Goal: Task Accomplishment & Management: Complete application form

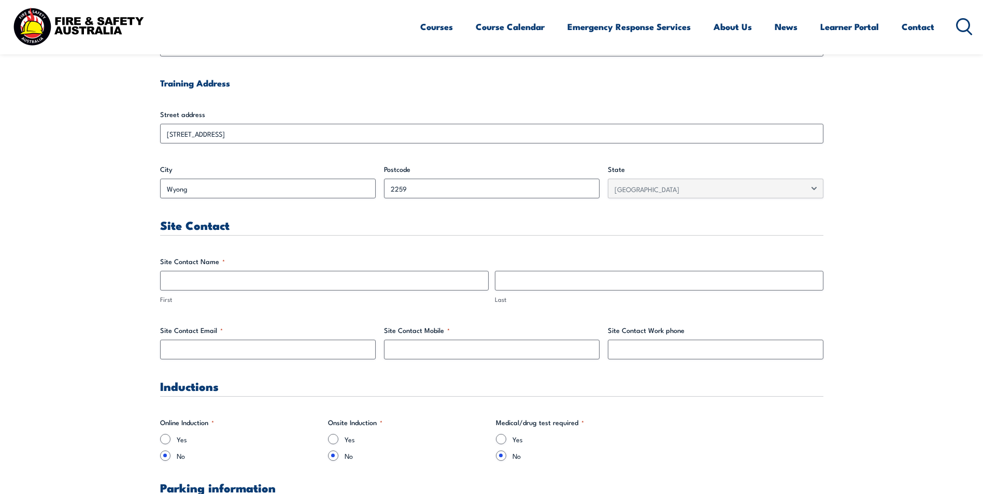
scroll to position [414, 0]
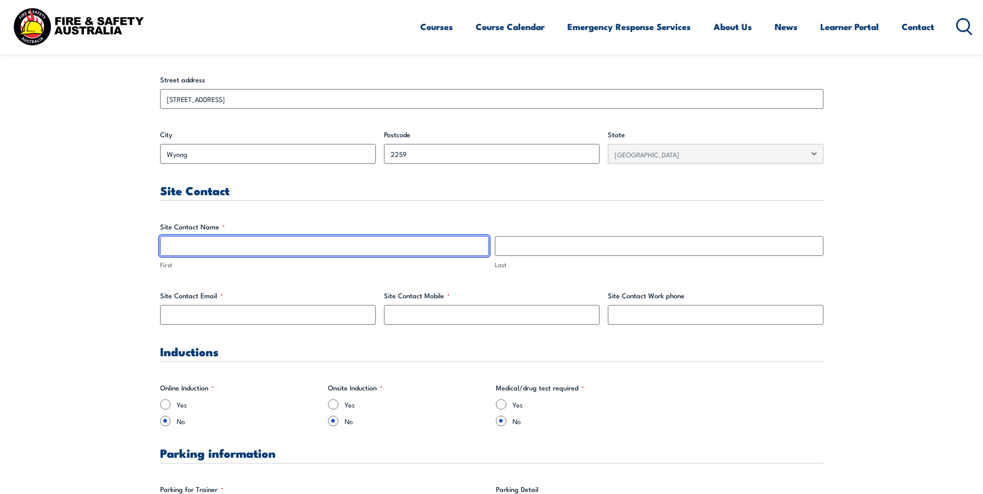
click at [257, 245] on input "First" at bounding box center [324, 246] width 328 height 20
type input "Kristina"
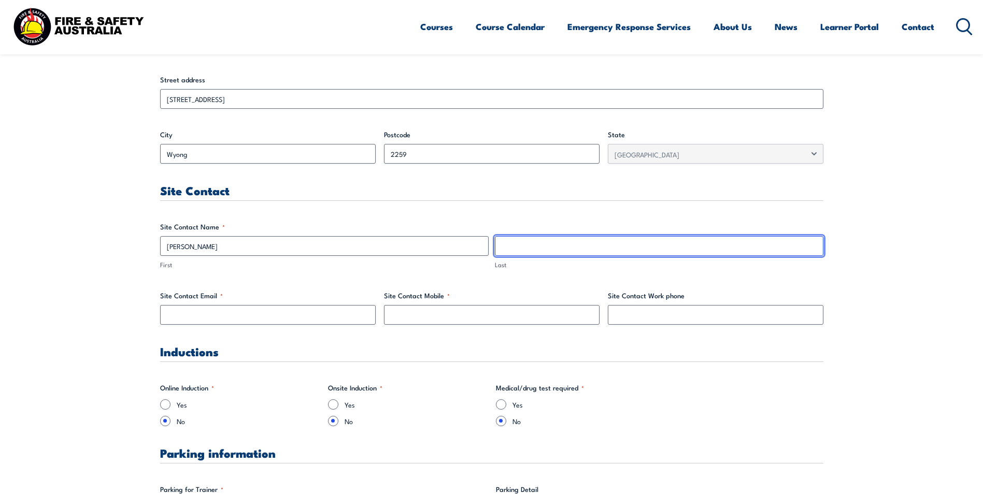
click at [613, 245] on input "Last" at bounding box center [659, 246] width 328 height 20
type input "Rados"
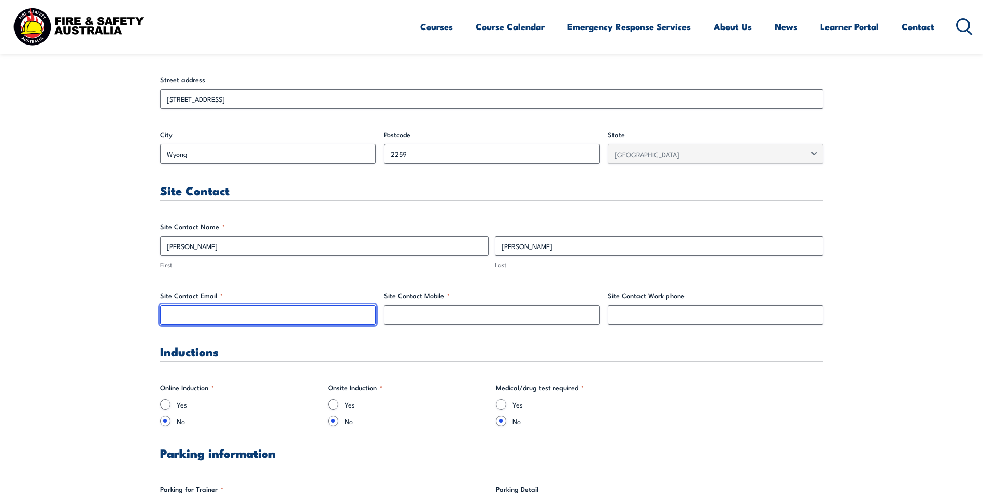
click at [189, 316] on input "Site Contact Email *" at bounding box center [268, 315] width 216 height 20
type input "kristina.rados@cordina.com.au"
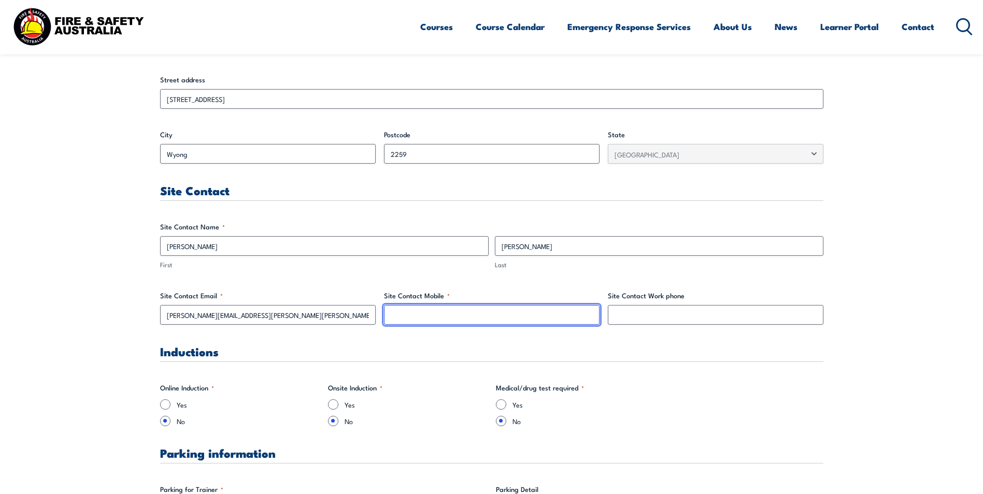
paste input "0435 359 178"
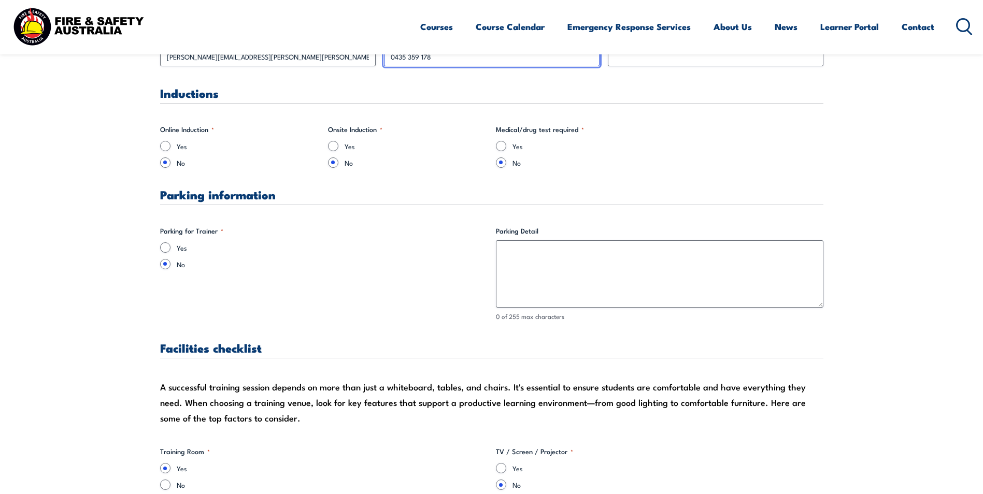
scroll to position [690, 0]
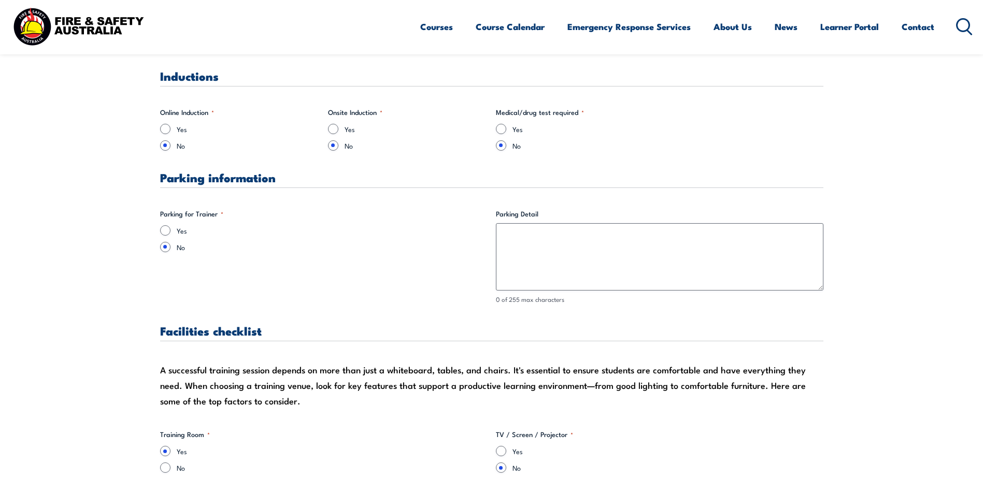
type input "0435 359 178"
click at [167, 231] on input "Yes" at bounding box center [165, 230] width 10 height 10
radio input "true"
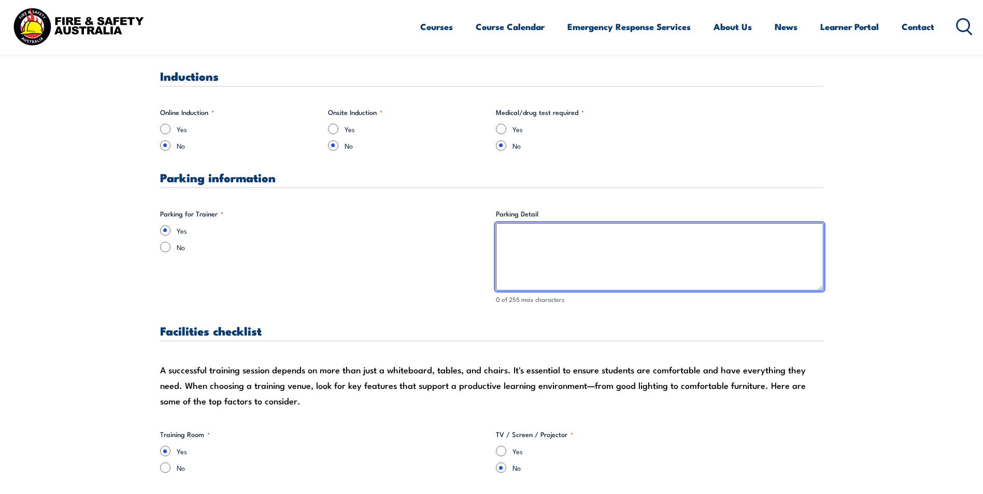
click at [616, 255] on textarea "Parking Detail" at bounding box center [659, 256] width 327 height 67
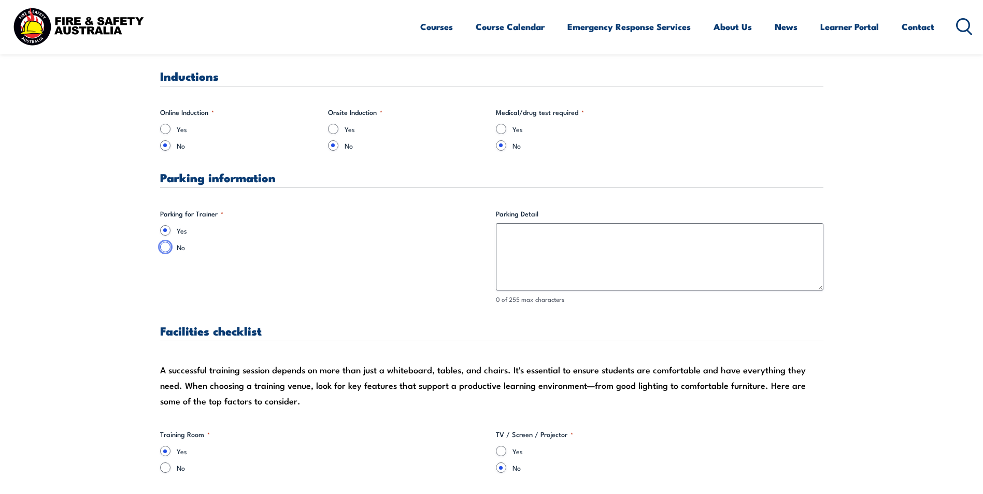
click at [166, 249] on input "No" at bounding box center [165, 247] width 10 height 10
radio input "true"
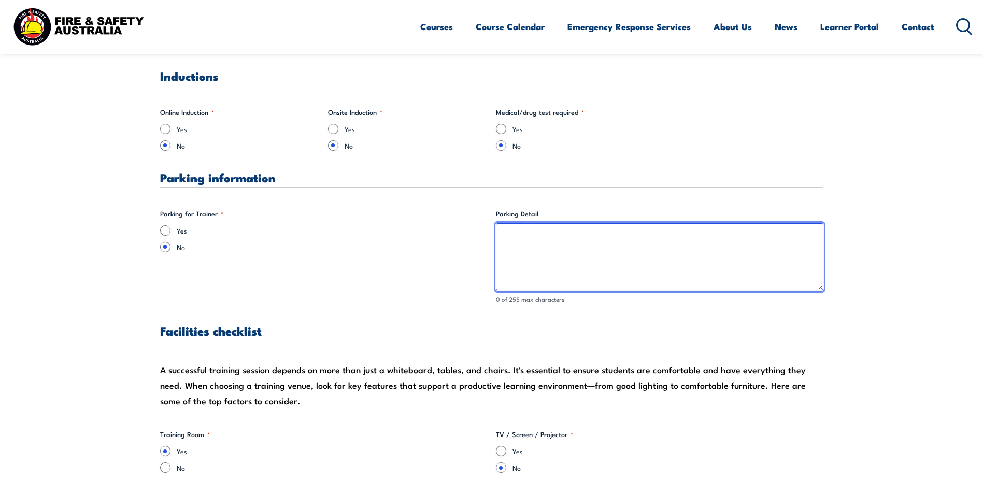
click at [643, 239] on textarea "Parking Detail" at bounding box center [659, 256] width 327 height 67
type textarea "p"
click at [604, 236] on textarea "Please park on Mandoon Rd, go to HR building" at bounding box center [659, 256] width 327 height 67
click at [656, 239] on textarea "Please park on Mandoon Rd, go to the HR building" at bounding box center [659, 256] width 327 height 67
click at [587, 238] on textarea "Please park on Mandoon Rd, go to the HR building" at bounding box center [659, 256] width 327 height 67
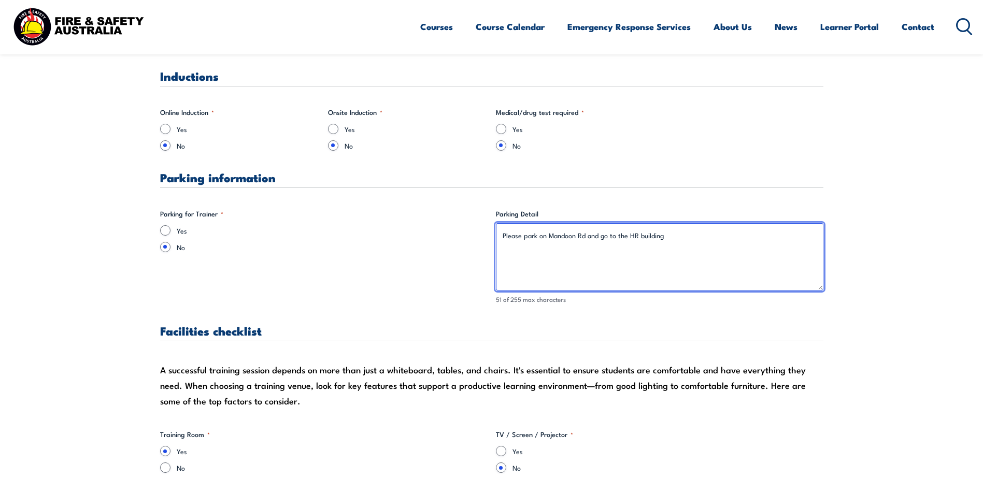
click at [669, 235] on textarea "Please park on Mandoon Rd and go to the HR building" at bounding box center [659, 256] width 327 height 67
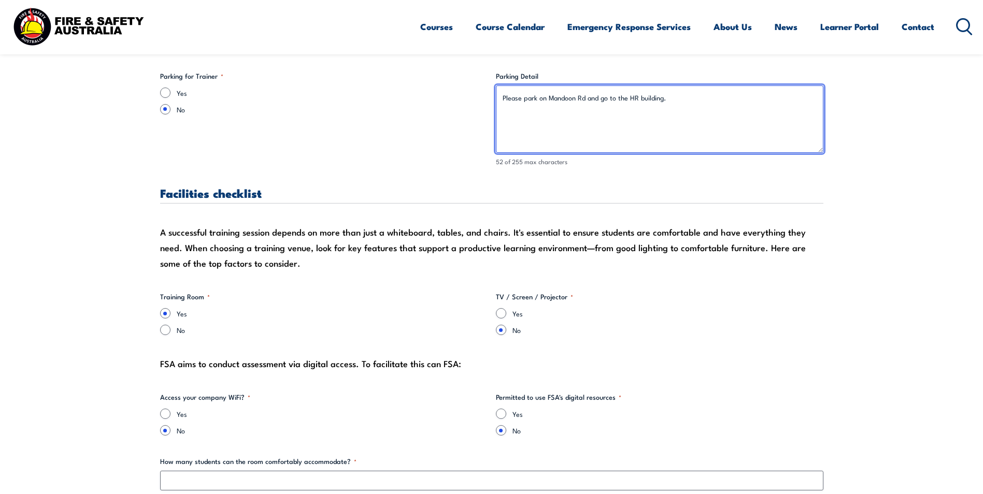
scroll to position [853, 0]
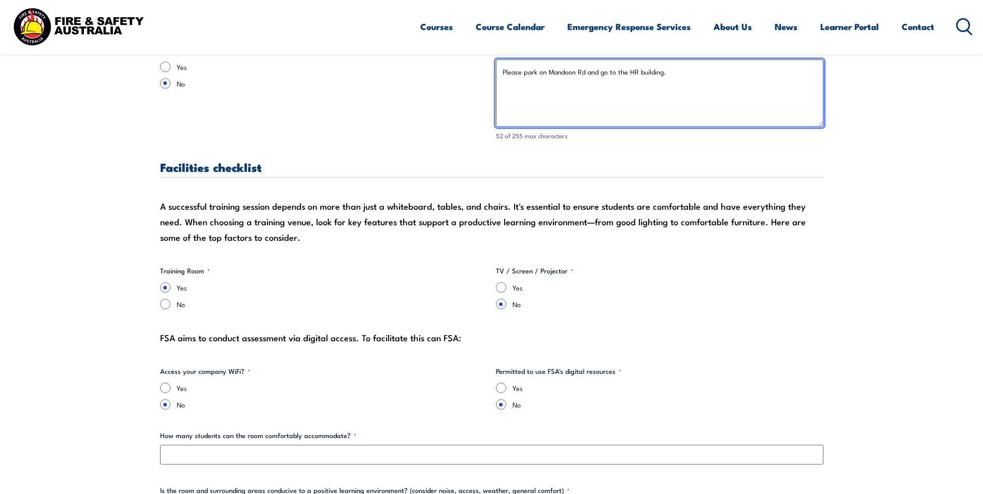
type textarea "Please park on Mandoon Rd and go to the HR building."
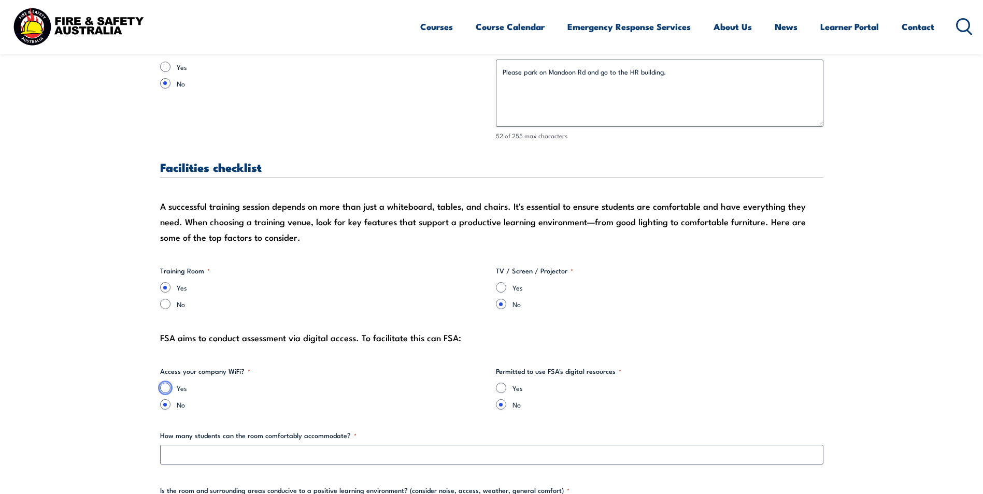
click at [165, 387] on input "Yes" at bounding box center [165, 388] width 10 height 10
radio input "true"
click at [504, 385] on input "Yes" at bounding box center [501, 388] width 10 height 10
radio input "true"
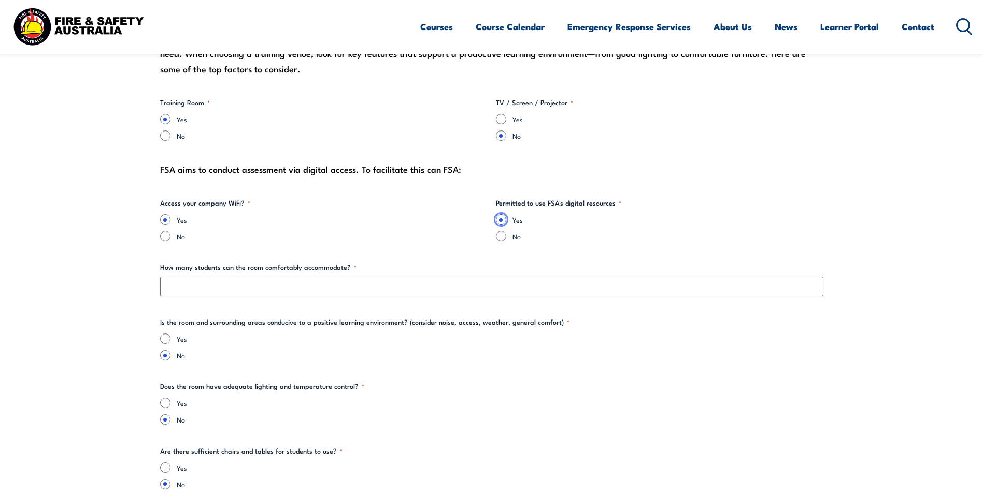
scroll to position [1069, 0]
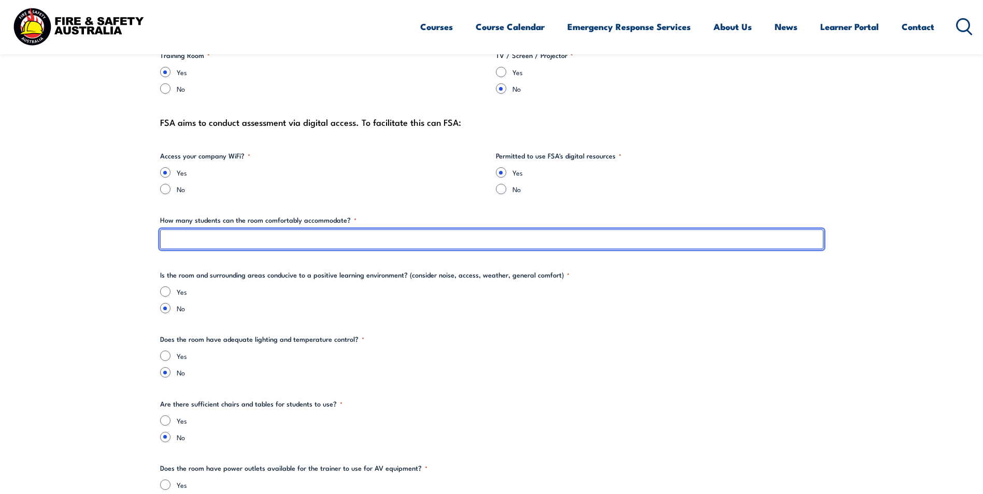
click at [294, 239] on input "How many students can the room comfortably accommodate? *" at bounding box center [491, 240] width 663 height 20
type input "15"
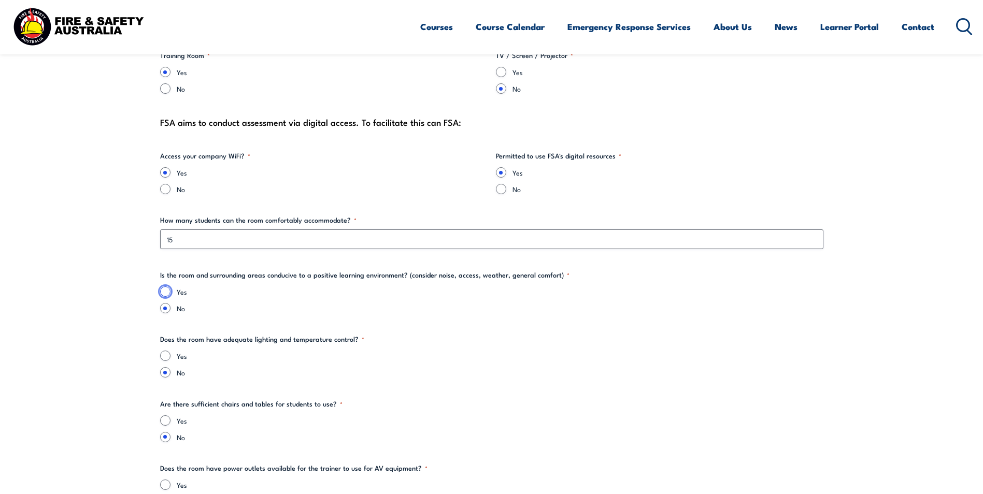
click at [163, 288] on input "Yes" at bounding box center [165, 292] width 10 height 10
radio input "true"
click at [169, 352] on input "Yes" at bounding box center [165, 356] width 10 height 10
radio input "true"
click at [168, 421] on input "Yes" at bounding box center [165, 421] width 10 height 10
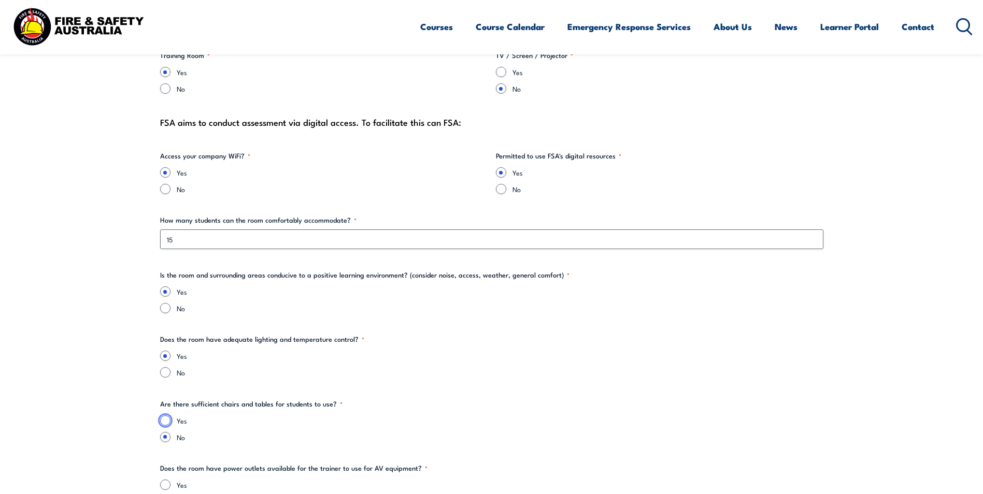
radio input "true"
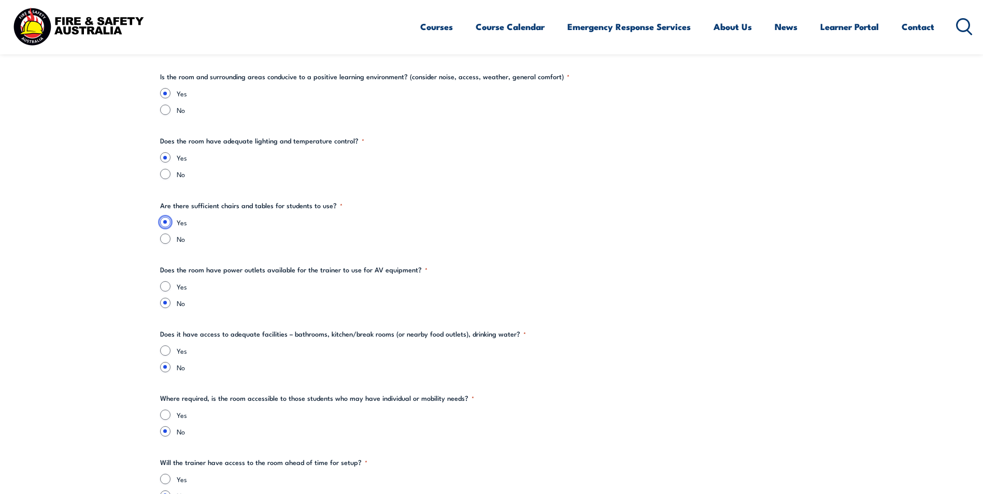
scroll to position [1319, 0]
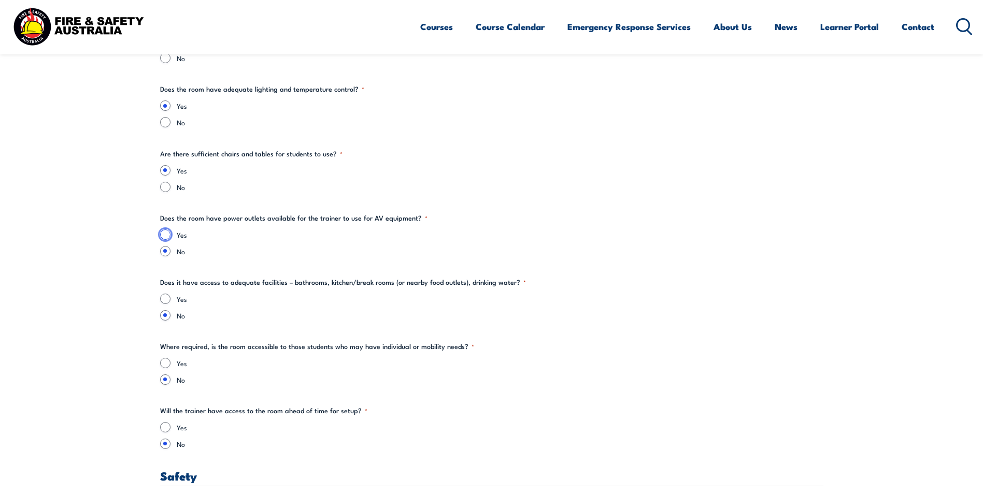
click at [165, 234] on input "Yes" at bounding box center [165, 235] width 10 height 10
radio input "true"
click at [164, 300] on input "Yes" at bounding box center [165, 299] width 10 height 10
radio input "true"
click at [165, 360] on input "Yes" at bounding box center [165, 363] width 10 height 10
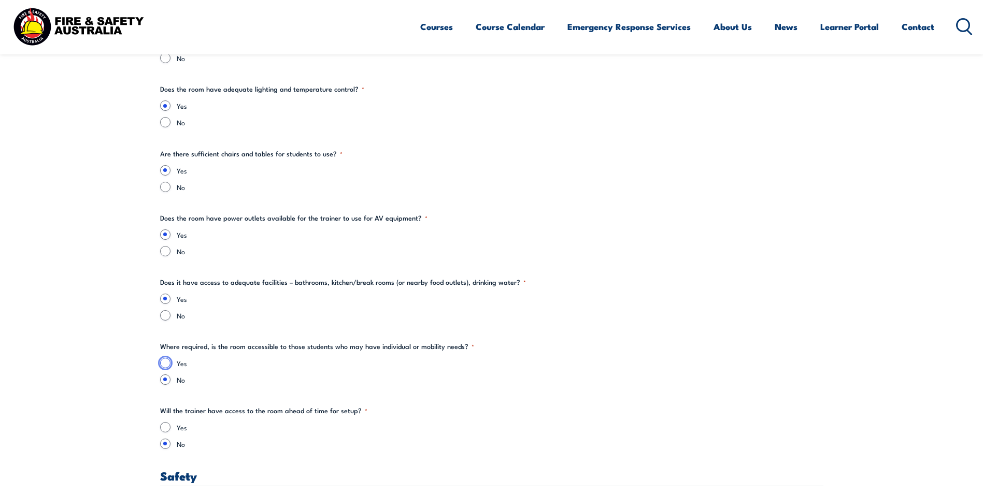
radio input "true"
click at [164, 428] on input "Yes" at bounding box center [165, 427] width 10 height 10
radio input "true"
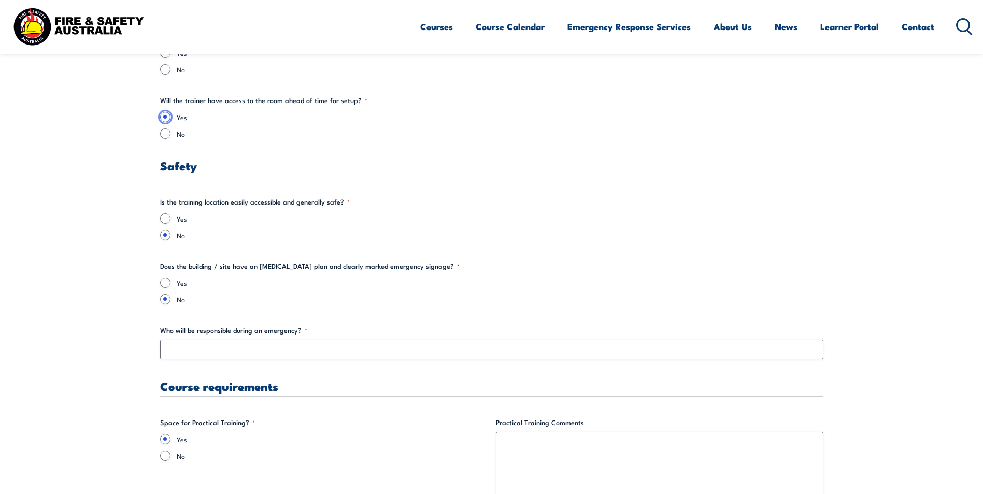
scroll to position [1642, 0]
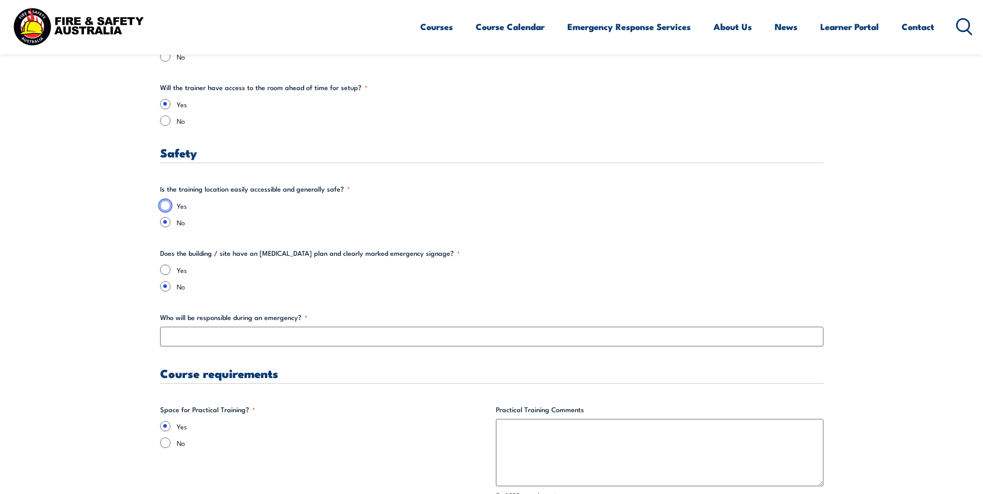
click at [167, 205] on input "Yes" at bounding box center [165, 205] width 10 height 10
radio input "true"
click at [165, 270] on input "Yes" at bounding box center [165, 270] width 10 height 10
radio input "true"
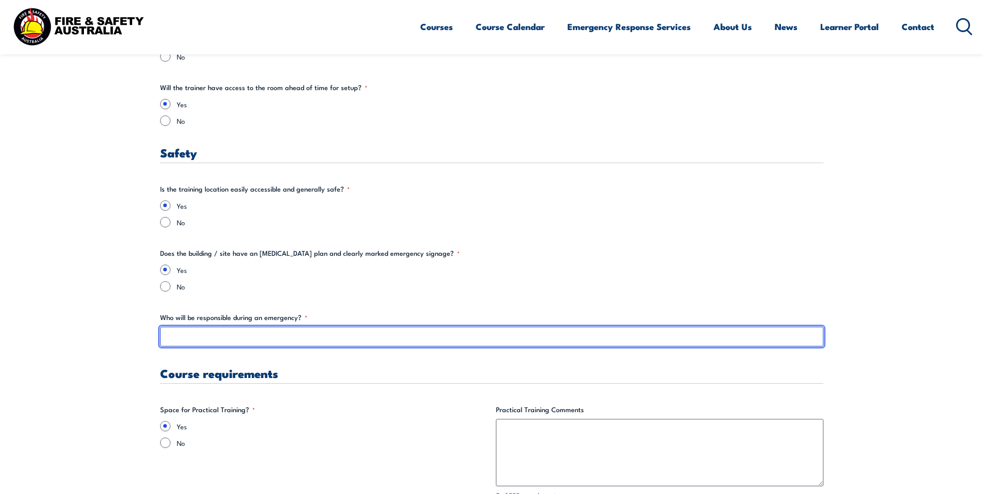
click at [184, 337] on input "Who will be responsible during an emergency? *" at bounding box center [491, 337] width 663 height 20
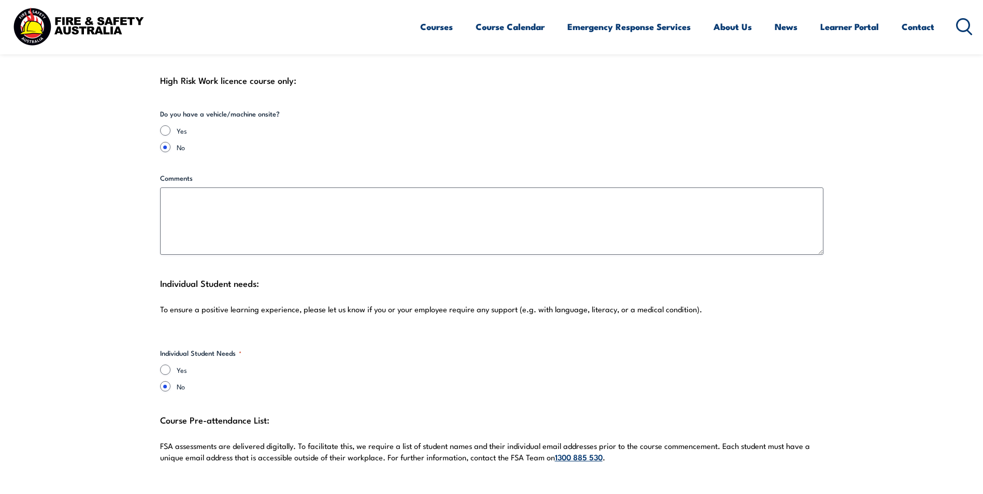
scroll to position [2513, 0]
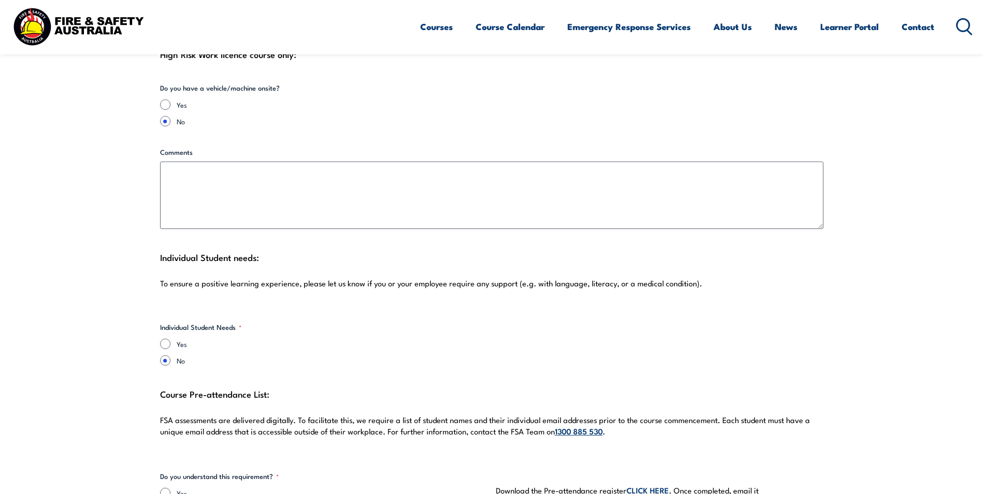
type input "[PERSON_NAME]"
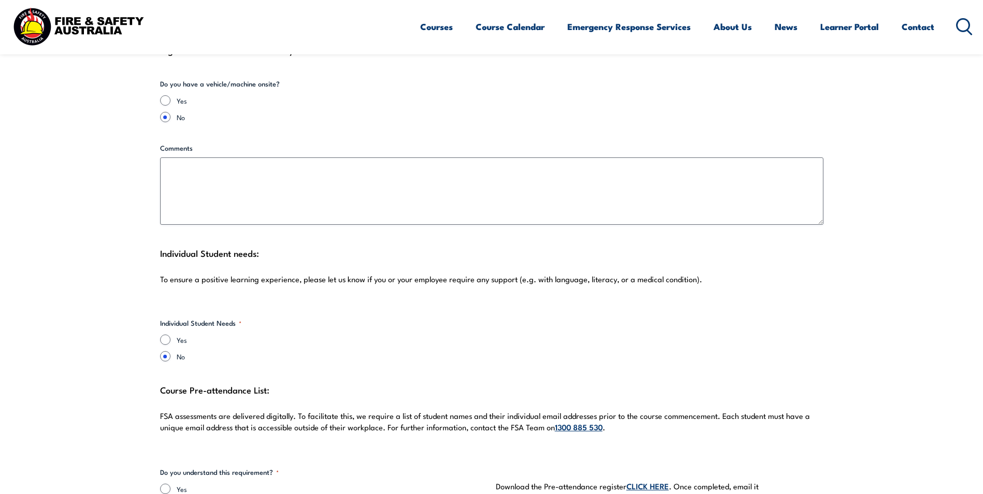
scroll to position [2560, 0]
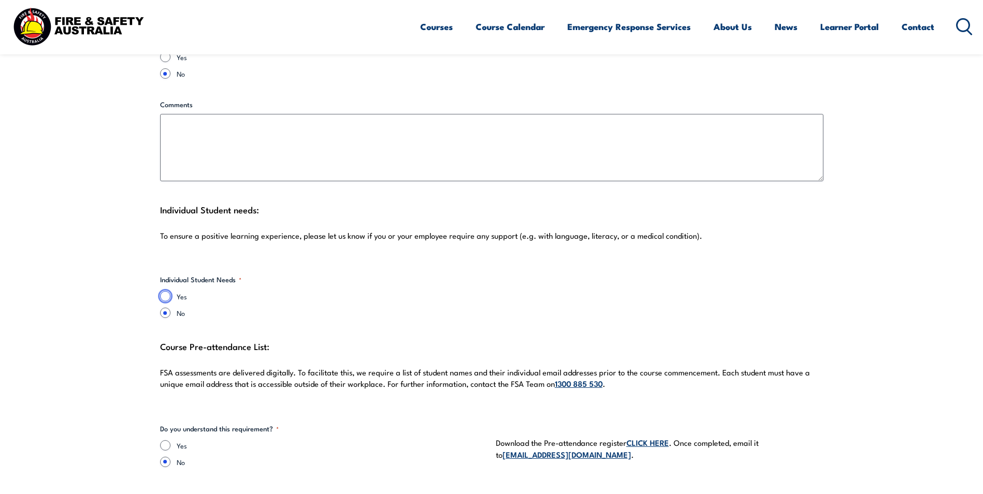
click at [163, 291] on input "Yes" at bounding box center [165, 296] width 10 height 10
radio input "true"
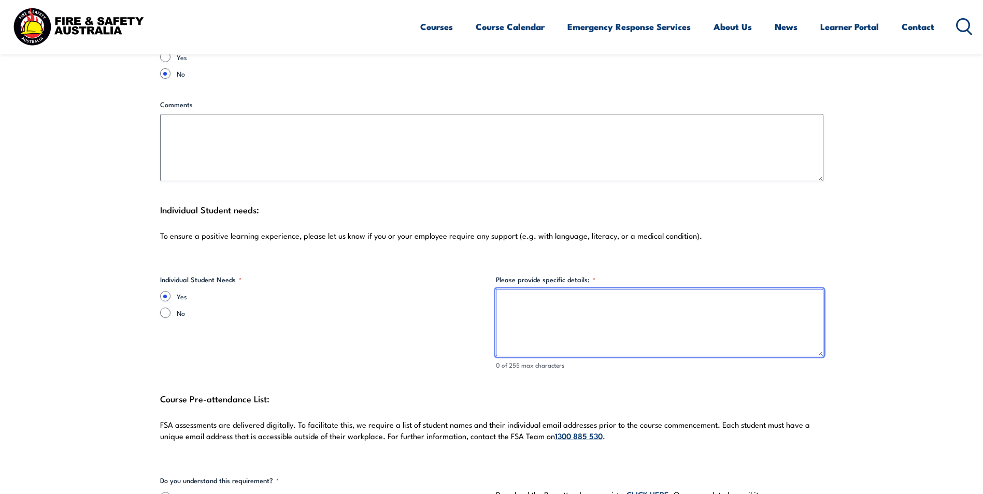
click at [603, 309] on textarea "Please provide specific details: *" at bounding box center [659, 322] width 327 height 67
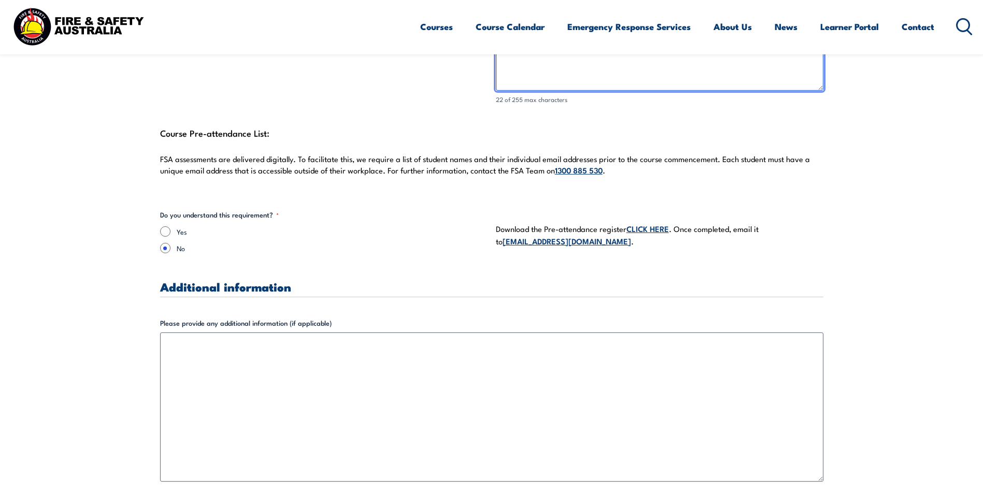
scroll to position [2831, 0]
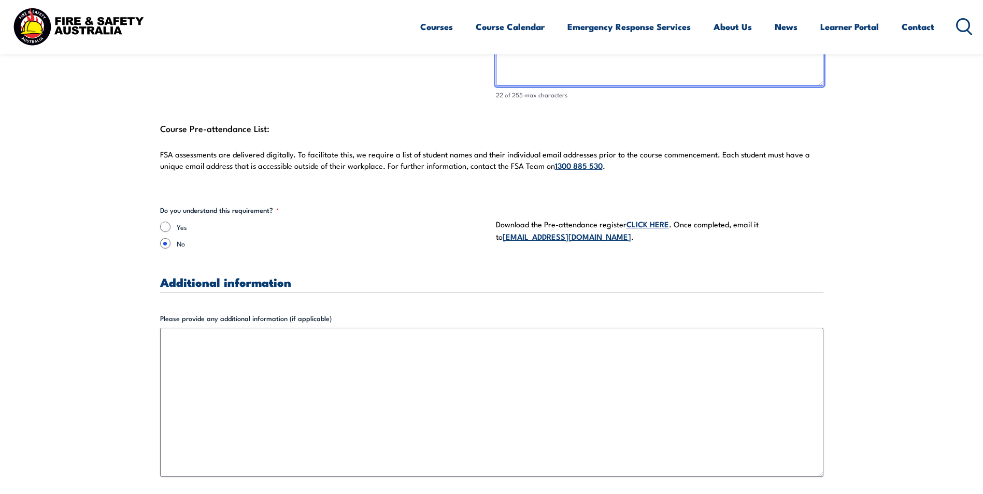
type textarea "Some language barriers"
click at [164, 222] on input "Yes" at bounding box center [165, 227] width 10 height 10
radio input "true"
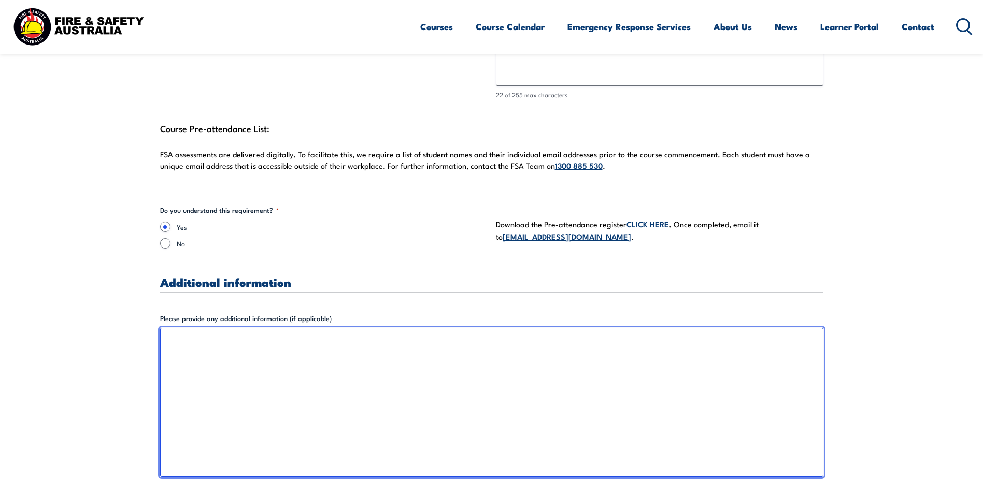
click at [222, 352] on textarea "Please provide any additional information (if applicable)" at bounding box center [491, 402] width 663 height 149
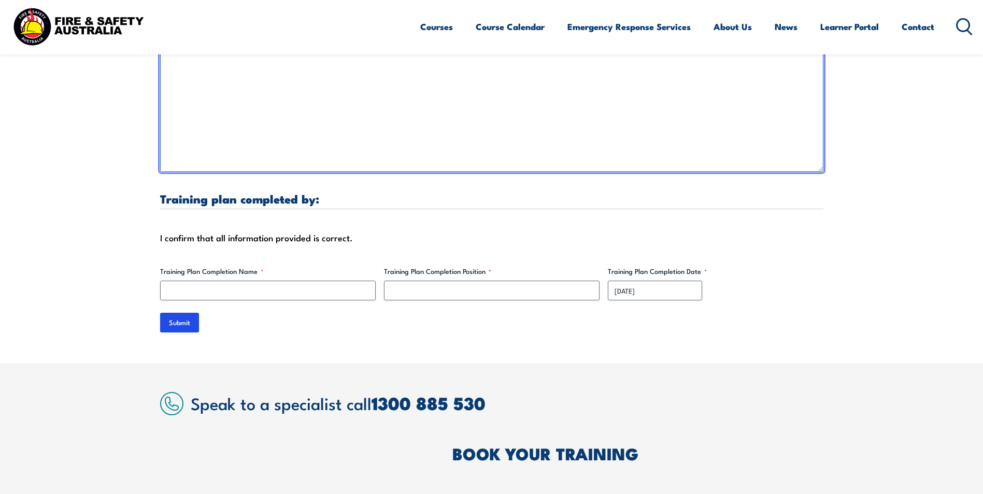
scroll to position [3141, 0]
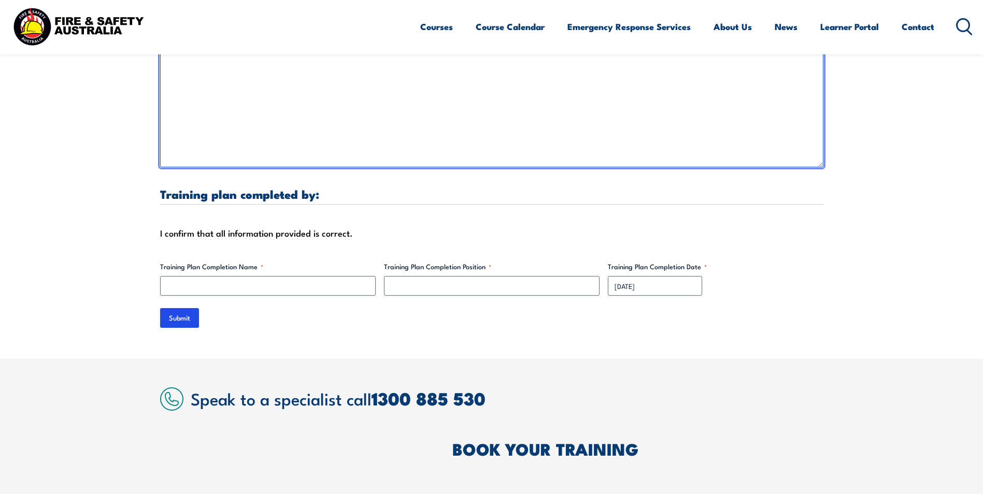
type textarea "Please ensure that course materials are on a USB as I don't have a projector in…"
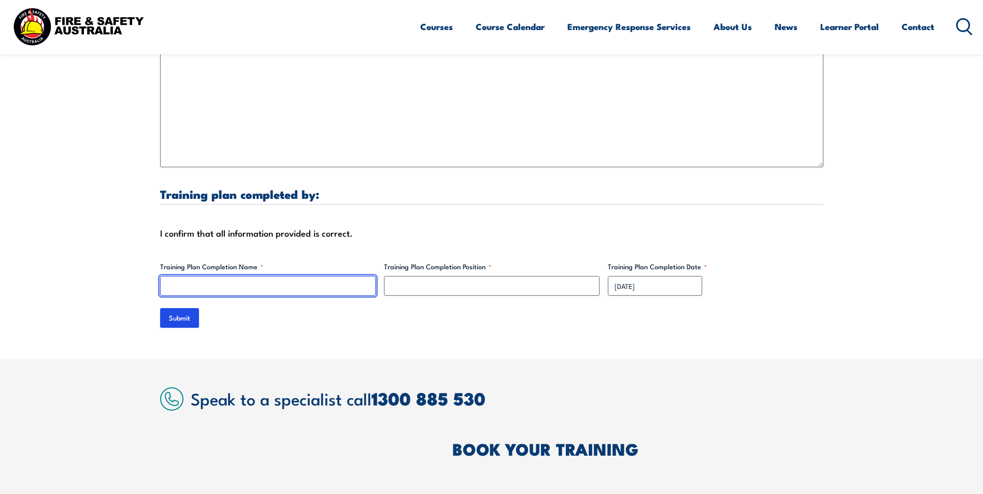
click at [213, 276] on input "Training Plan Completion Name *" at bounding box center [268, 286] width 216 height 20
type input "[PERSON_NAME]"
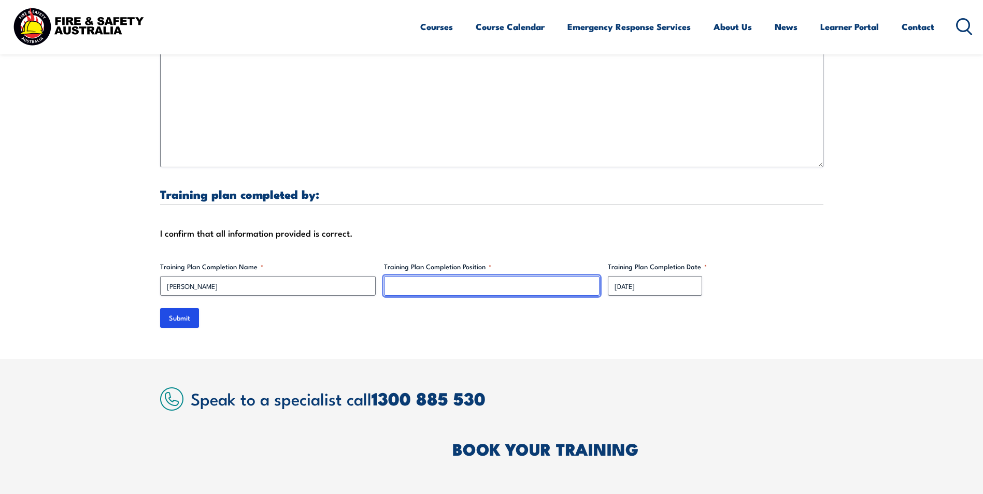
click at [441, 276] on input "Training Plan Completion Position *" at bounding box center [492, 286] width 216 height 20
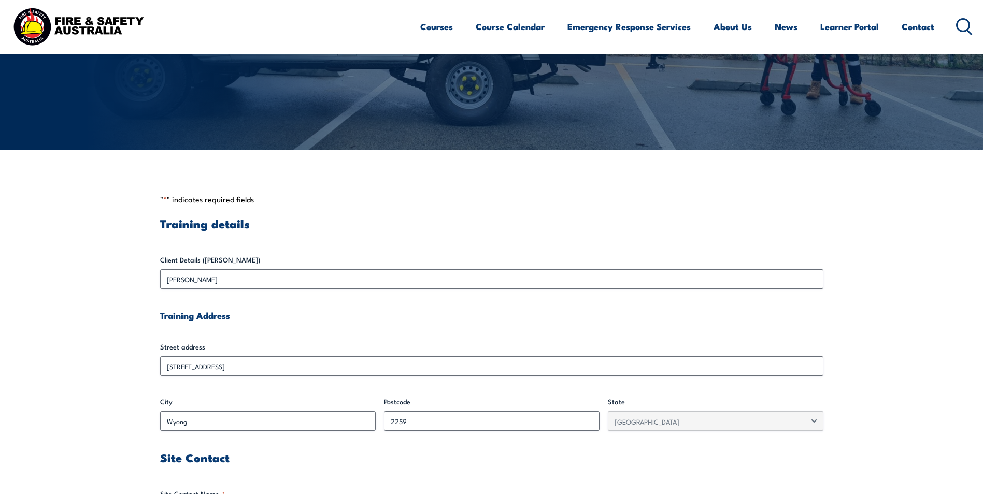
scroll to position [265, 0]
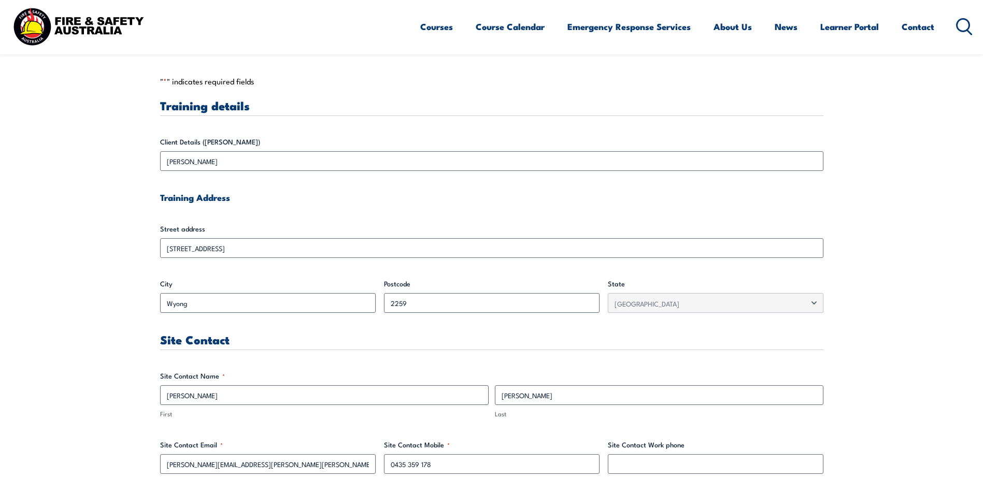
type input "WHS Officer"
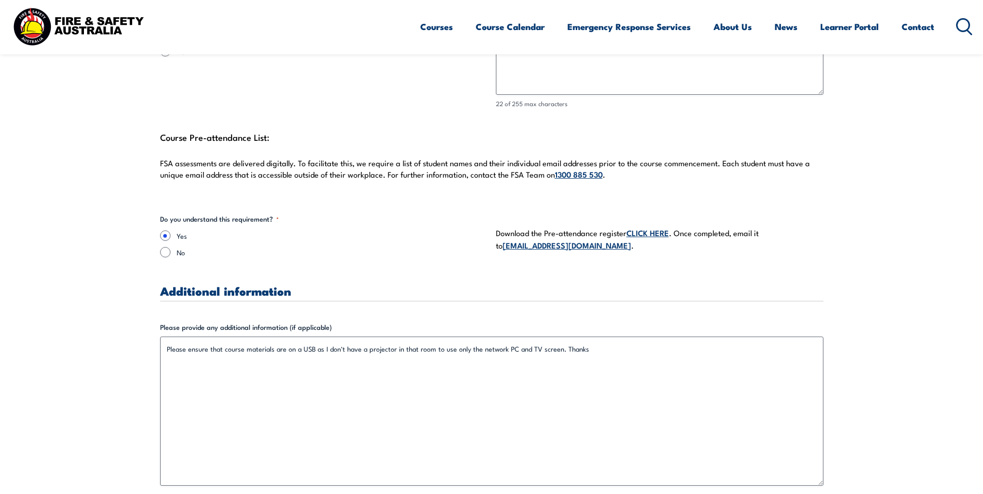
scroll to position [2909, 0]
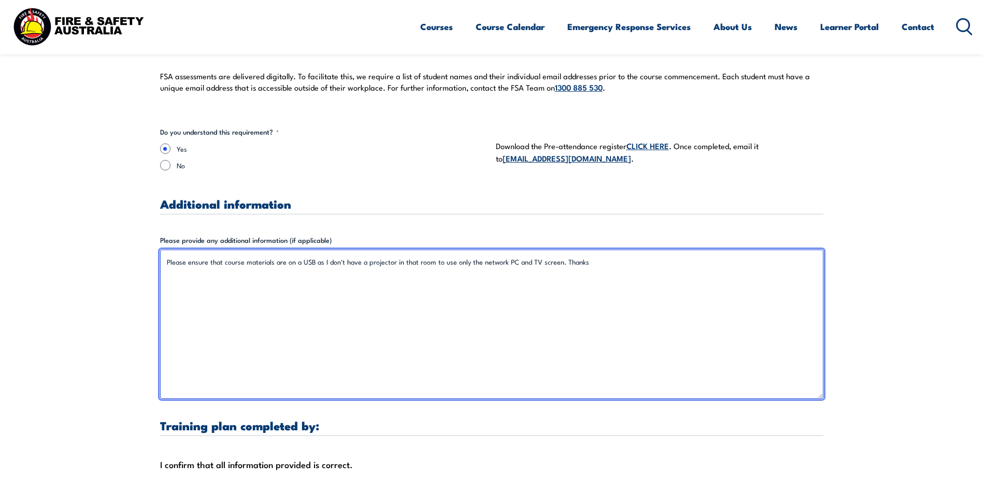
click at [623, 250] on textarea "Please ensure that course materials are on a USB as I don't have a projector in…" at bounding box center [491, 324] width 663 height 149
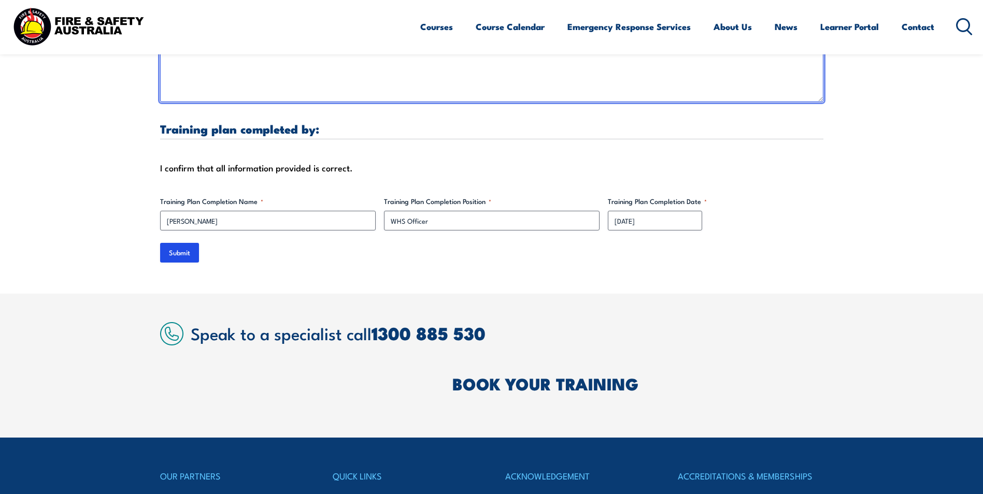
scroll to position [3211, 0]
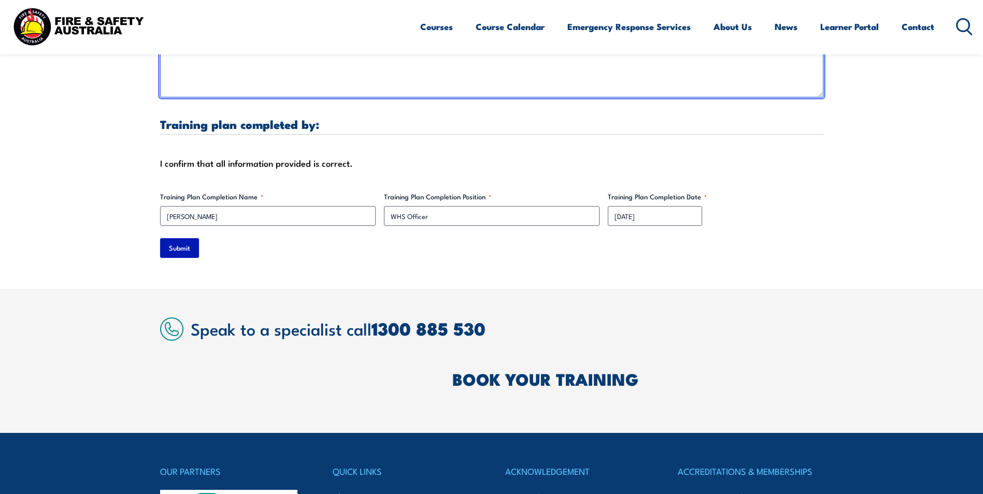
type textarea "Please ensure that course materials are on a USB as I don't have a projector in…"
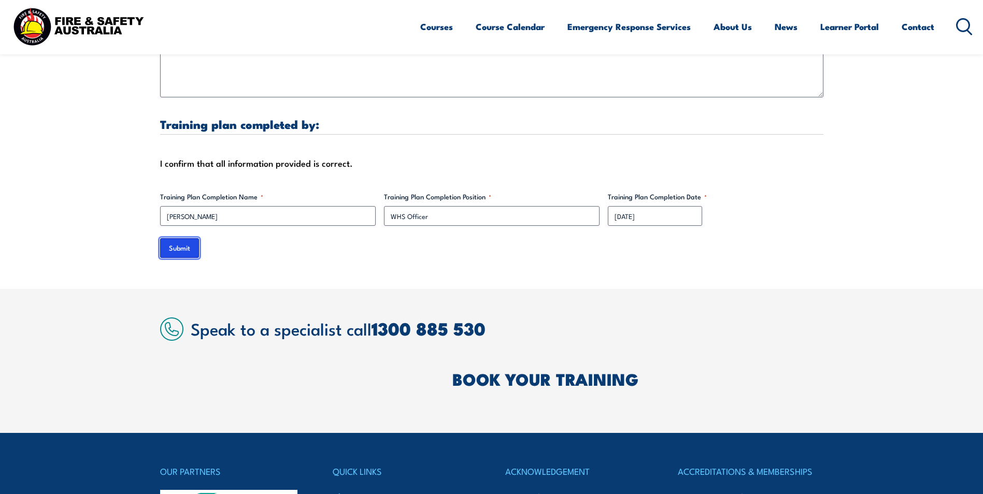
click at [181, 239] on input "Submit" at bounding box center [179, 248] width 39 height 20
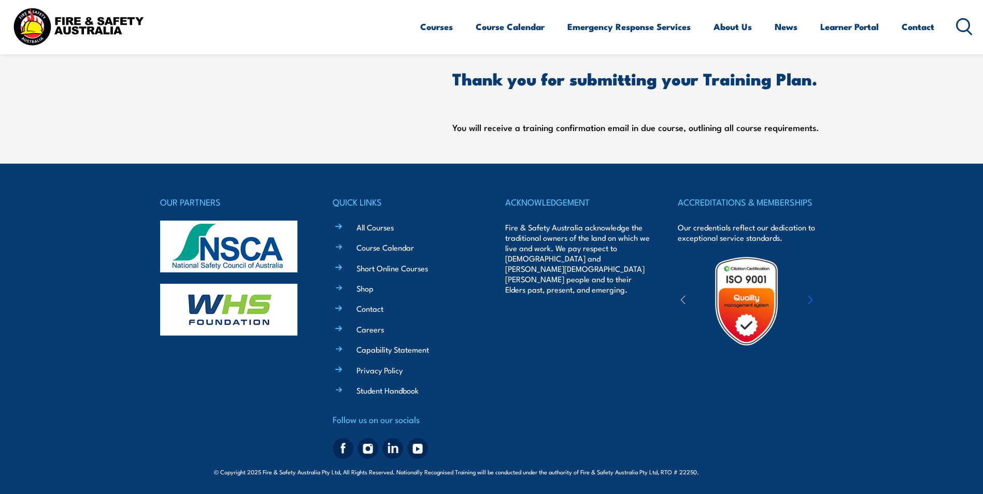
scroll to position [0, 0]
